Goal: Task Accomplishment & Management: Manage account settings

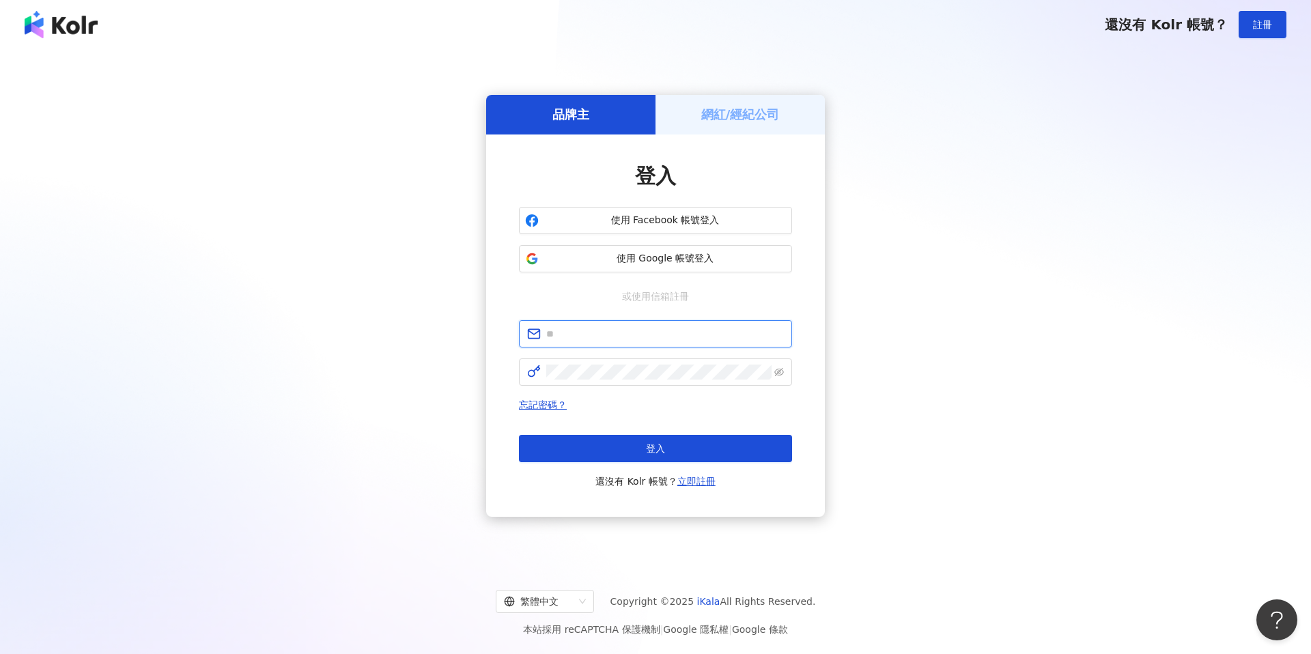
click at [597, 329] on input "text" at bounding box center [665, 333] width 238 height 15
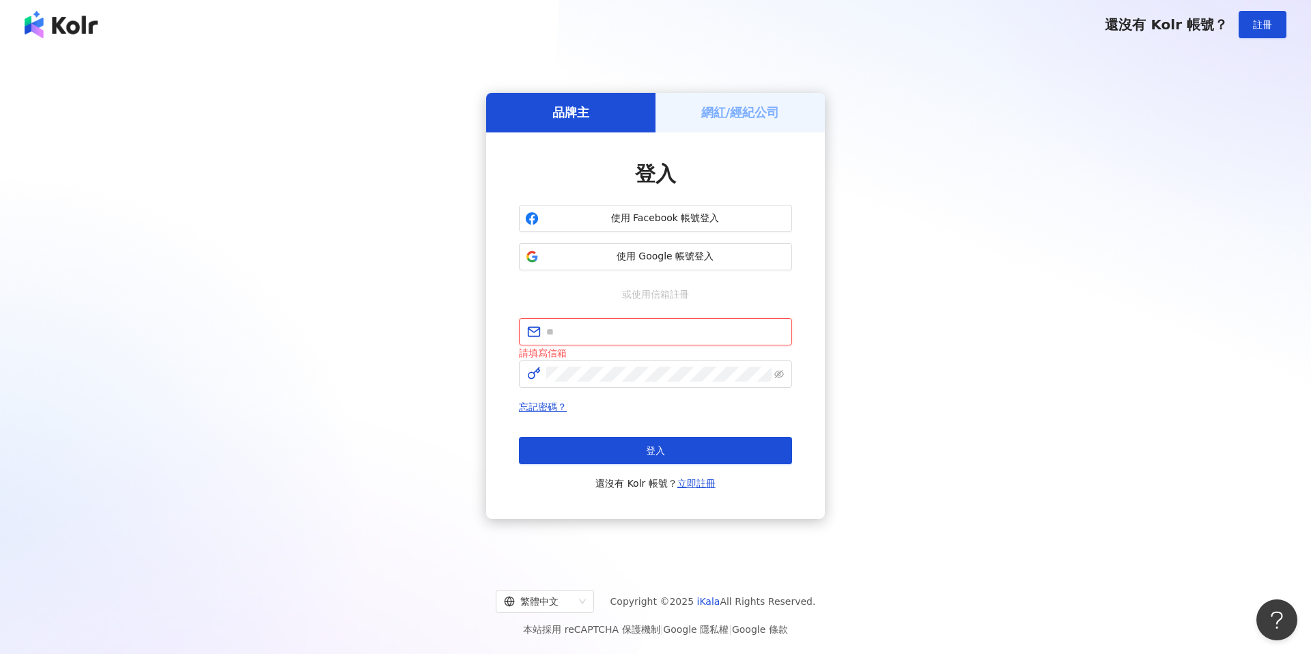
type input "**********"
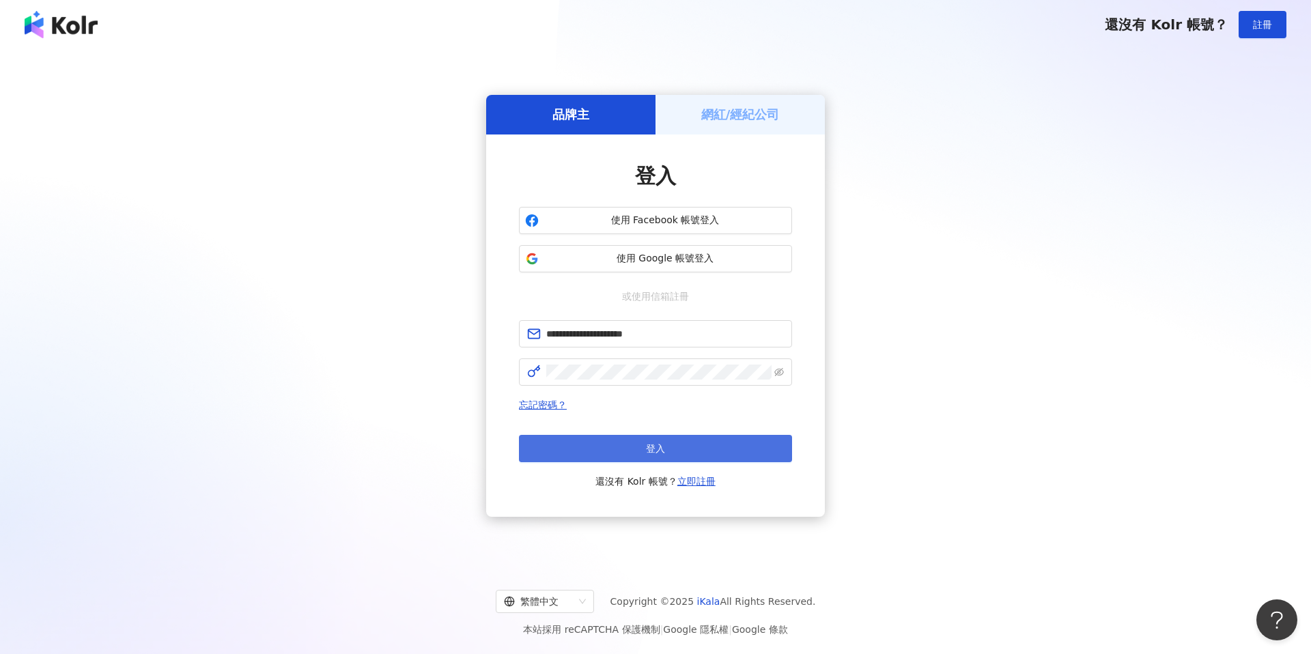
click at [708, 447] on button "登入" at bounding box center [655, 448] width 273 height 27
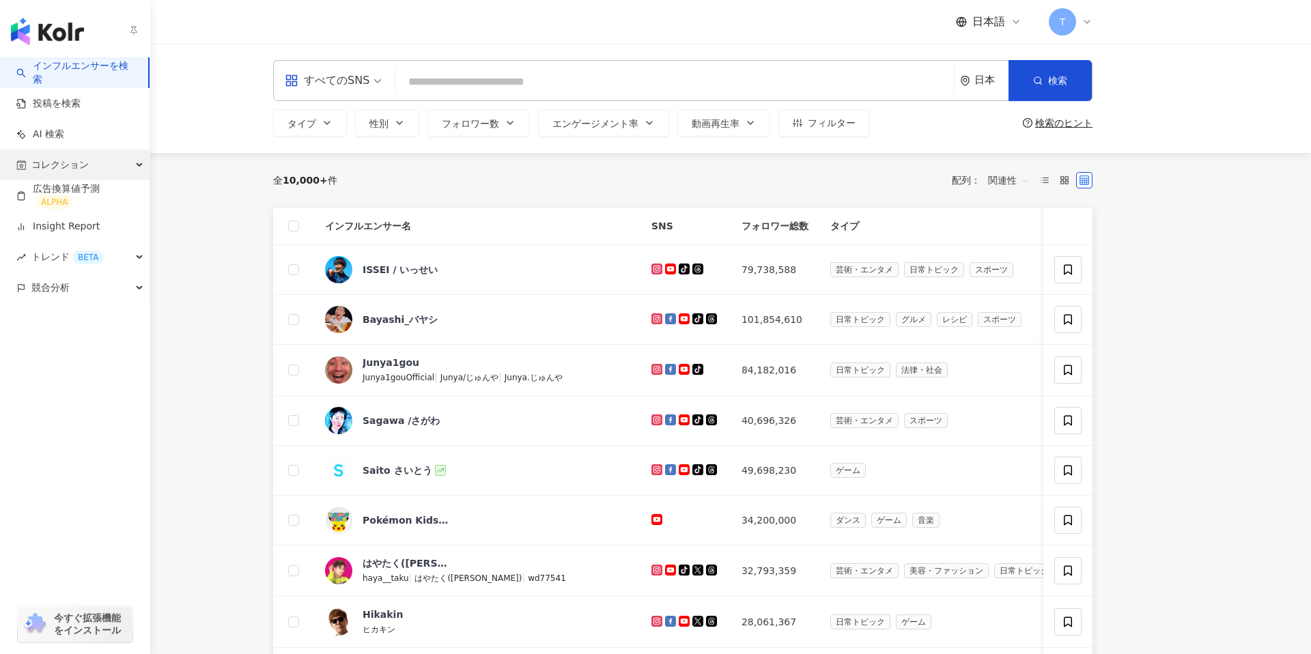
click at [88, 160] on span "コレクション" at bounding box center [59, 165] width 57 height 31
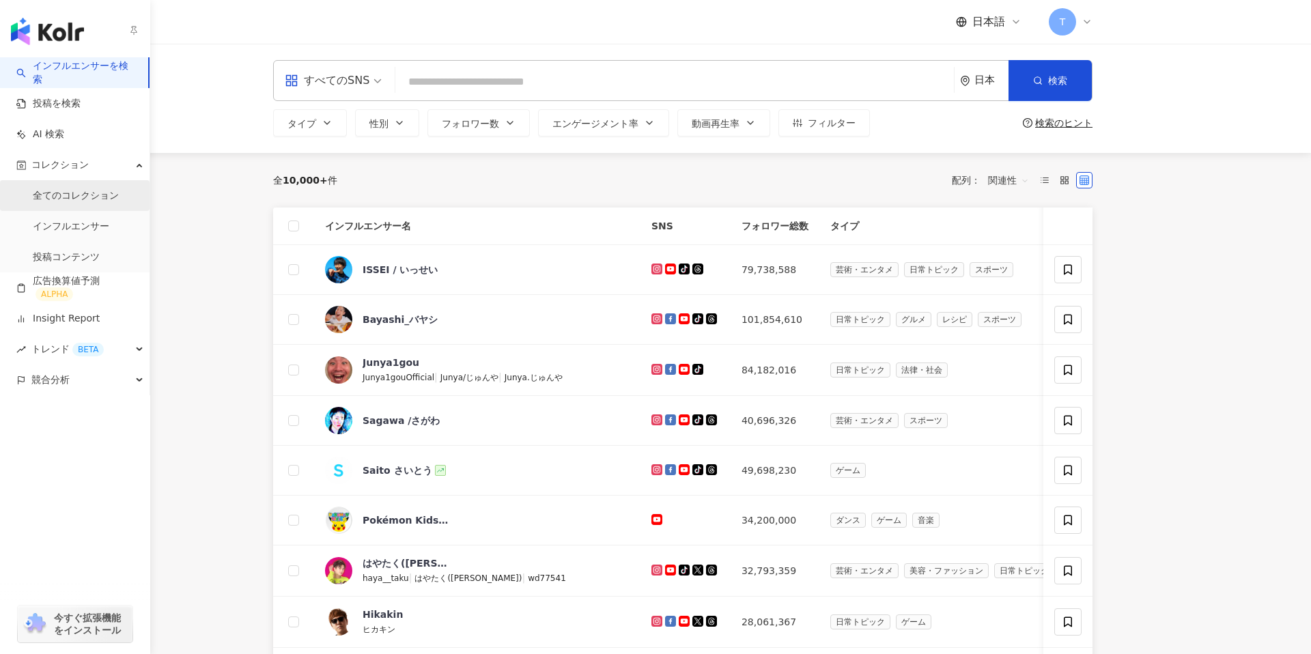
click at [72, 193] on link "全てのコレクション" at bounding box center [76, 196] width 86 height 14
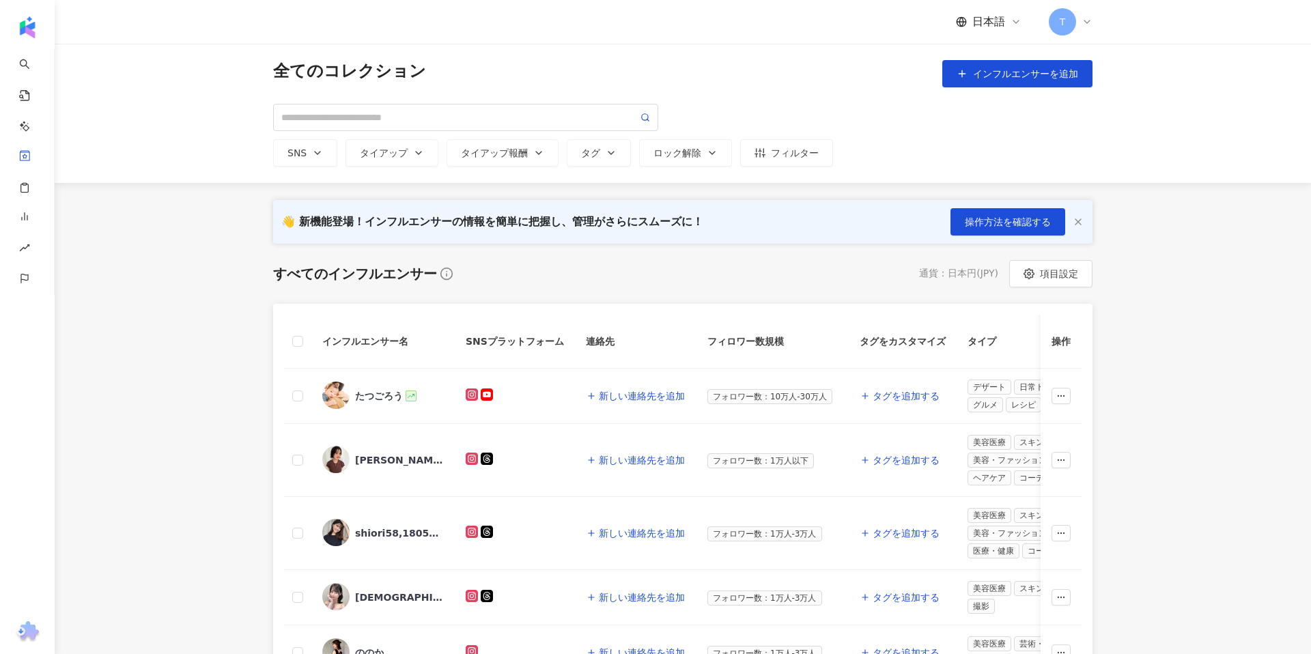
click at [1072, 25] on span "T" at bounding box center [1062, 21] width 27 height 27
